Goal: Task Accomplishment & Management: Use online tool/utility

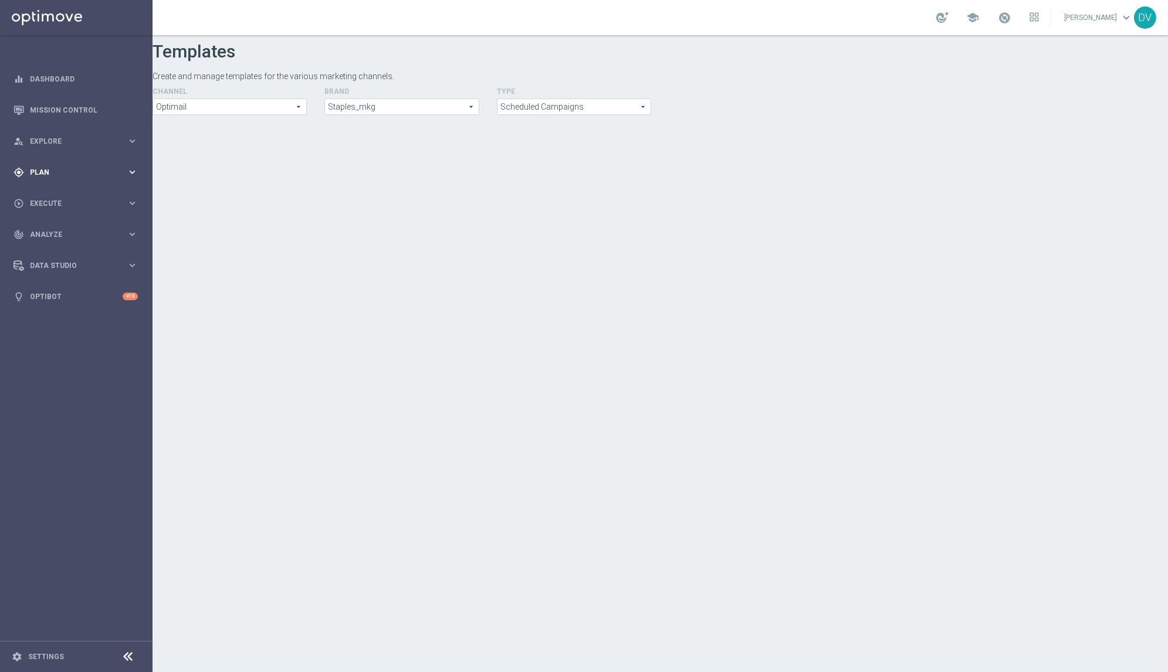
click at [134, 167] on icon "keyboard_arrow_right" at bounding box center [132, 172] width 11 height 11
click at [67, 229] on span "Templates" at bounding box center [73, 231] width 84 height 7
click at [64, 246] on link "Optimail" at bounding box center [79, 249] width 86 height 9
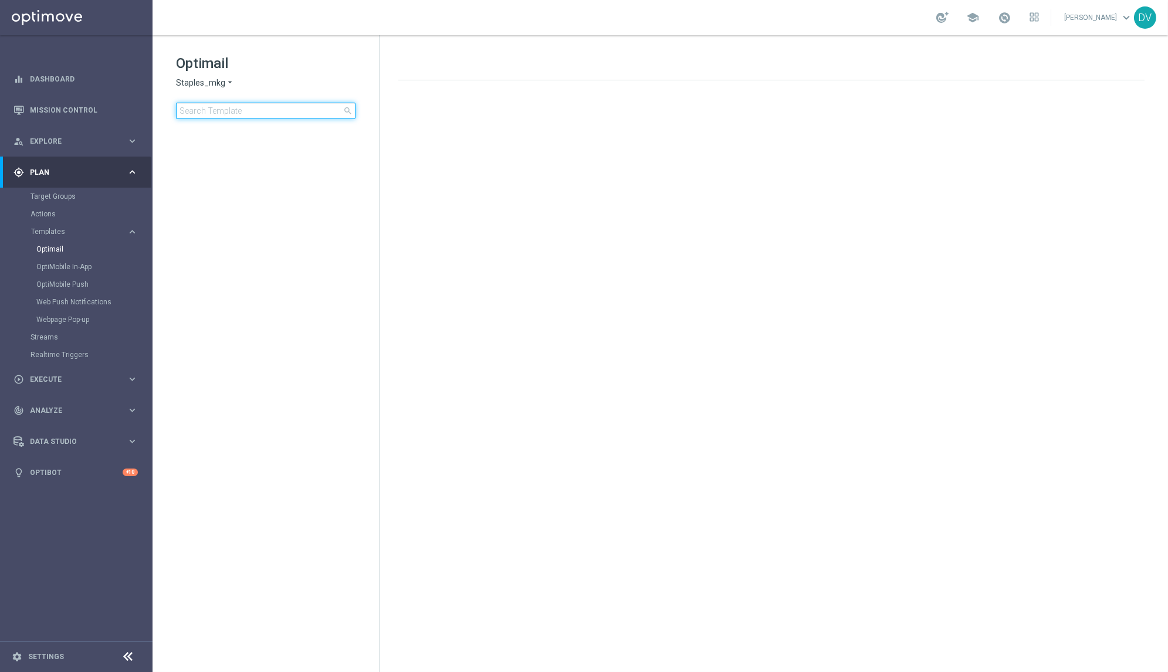
click at [251, 116] on input at bounding box center [266, 111] width 180 height 16
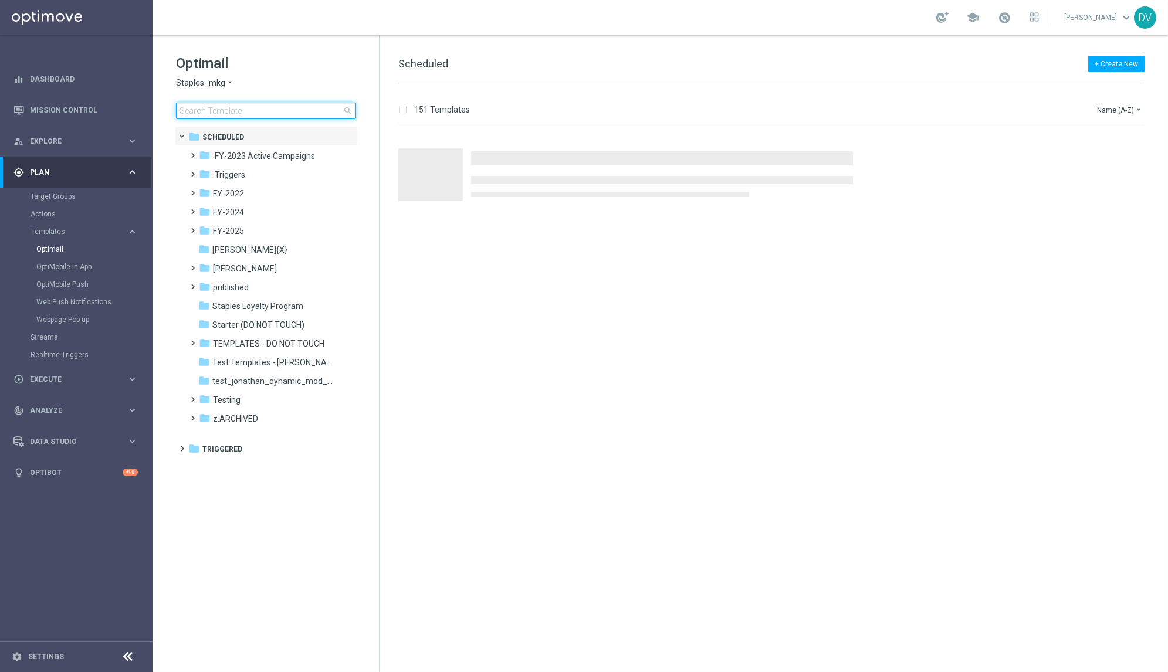
type input "V-8-5-25-TUE-P_OMNI_RET"
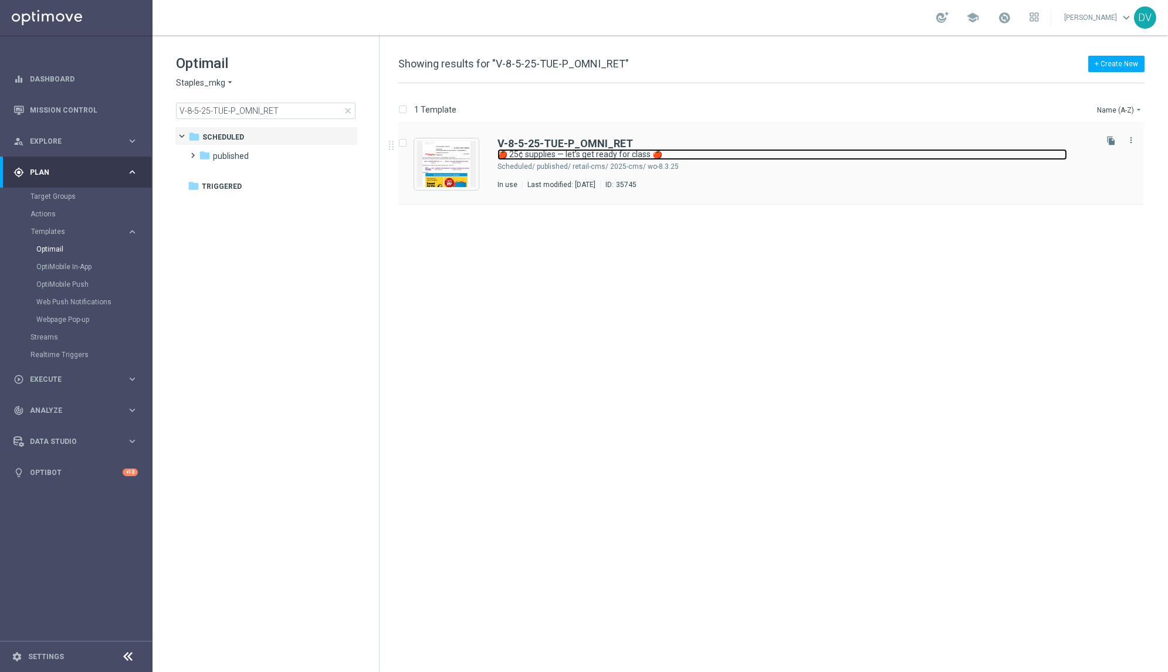
click at [576, 150] on link "🍎 25¢ supplies — let’s get ready for class 🍎" at bounding box center [783, 154] width 570 height 11
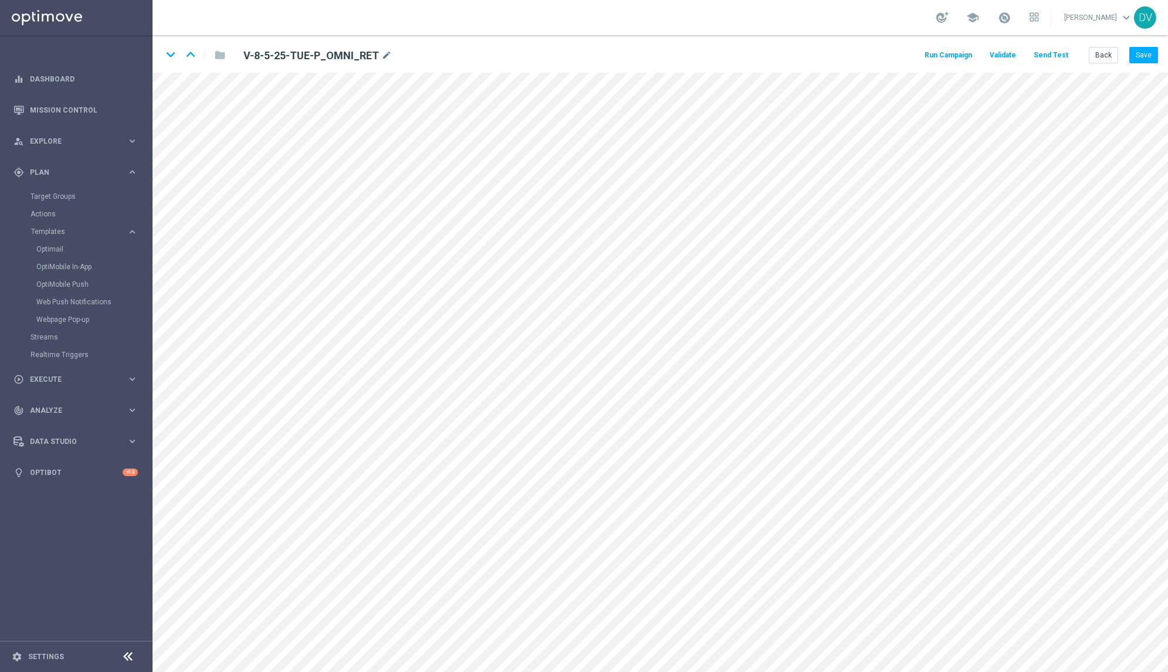
click at [1045, 55] on button "Send Test" at bounding box center [1051, 56] width 38 height 16
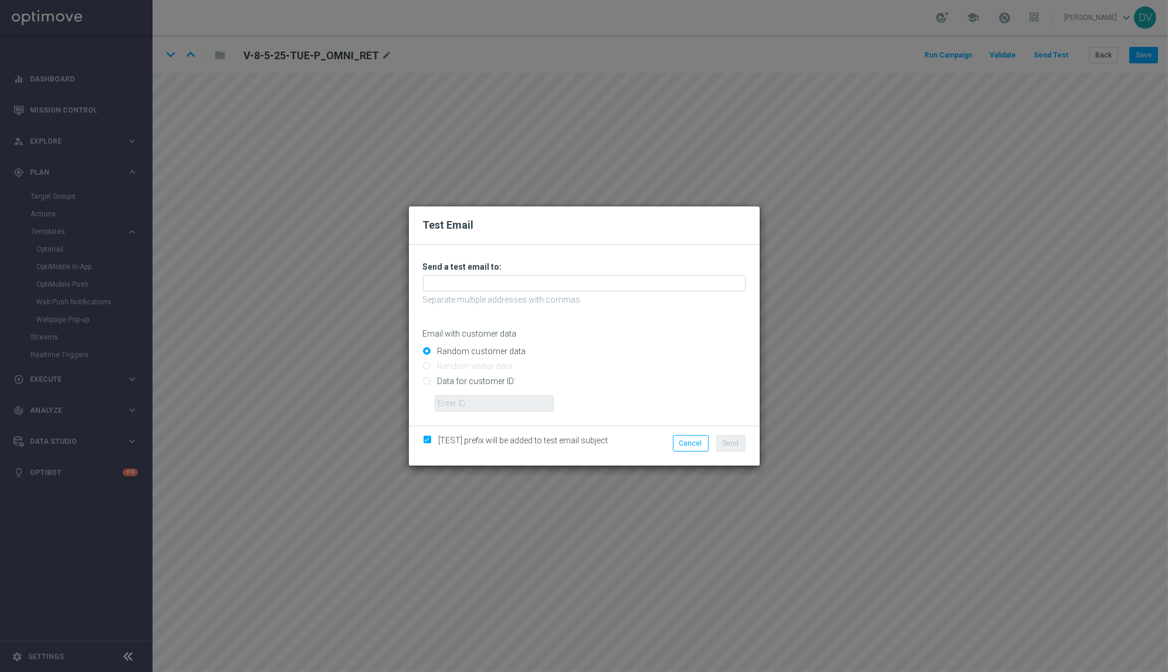
click at [439, 383] on input "Data for customer ID:" at bounding box center [584, 386] width 323 height 16
radio input "true"
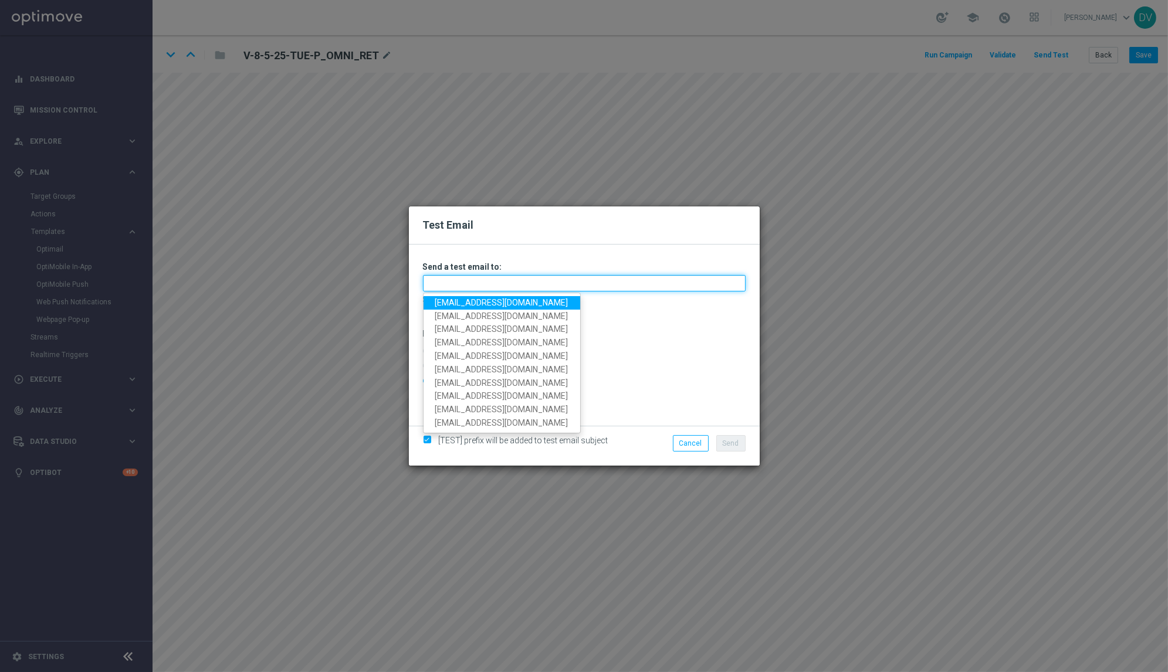
click at [451, 283] on input "text" at bounding box center [584, 283] width 323 height 16
type input "2dvolkov@gmail.com"
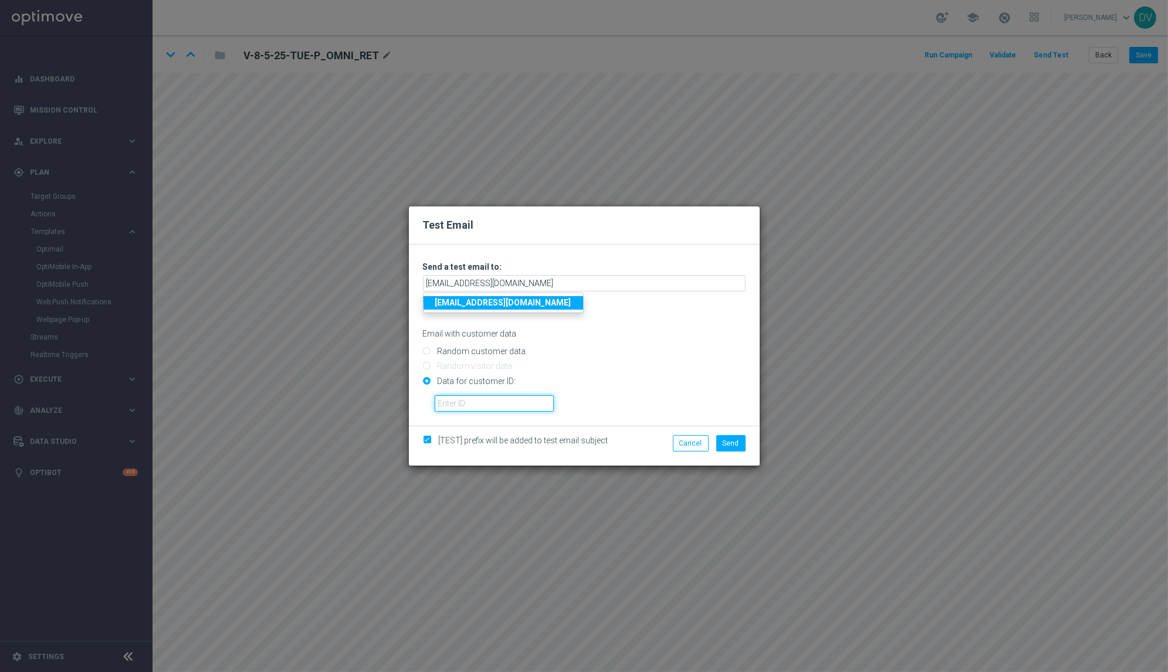
click at [507, 401] on input "text" at bounding box center [494, 403] width 119 height 16
paste input "10074993483"
type input "10074993483"
click at [732, 446] on span "Send" at bounding box center [731, 443] width 16 height 8
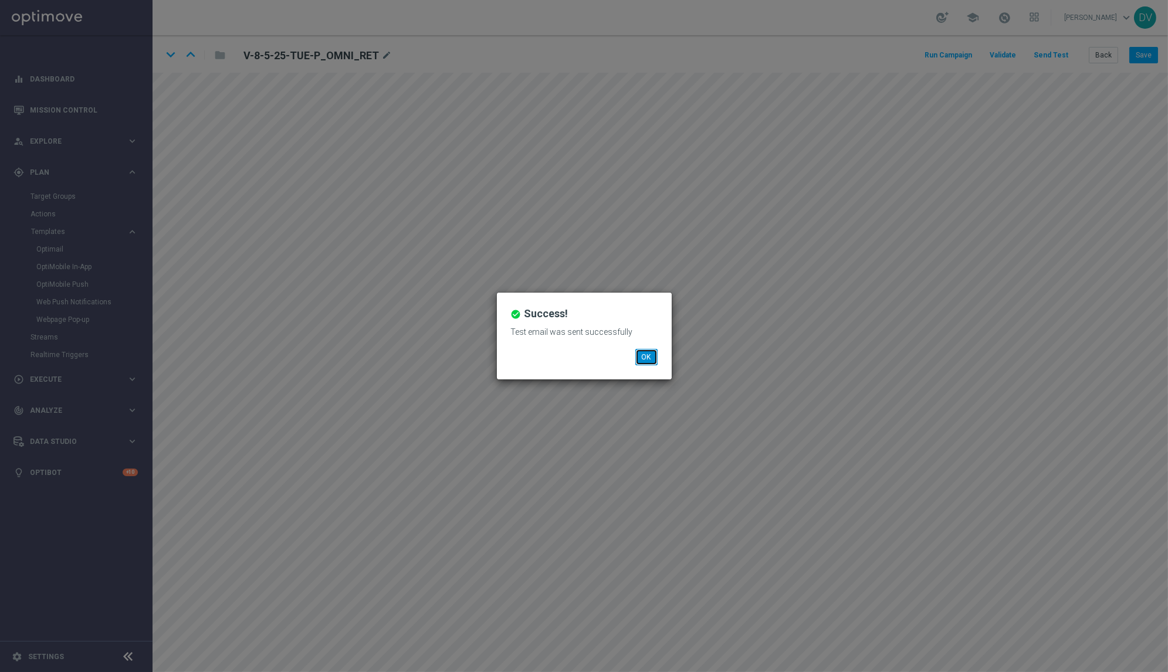
click at [640, 351] on button "OK" at bounding box center [646, 357] width 22 height 16
